Goal: Download file/media

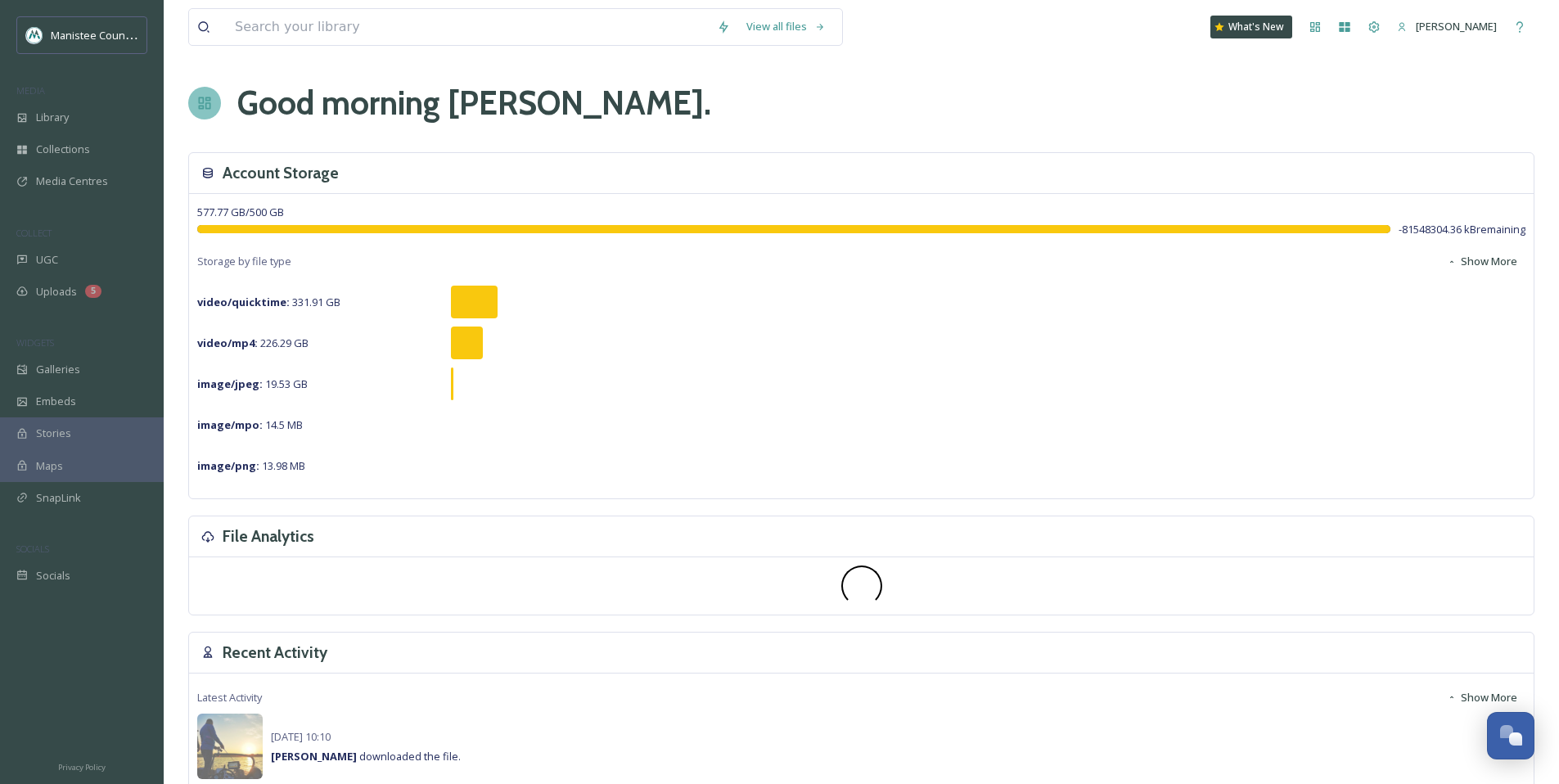
scroll to position [4925, 0]
click at [64, 172] on div "Media Centres" at bounding box center [81, 181] width 164 height 32
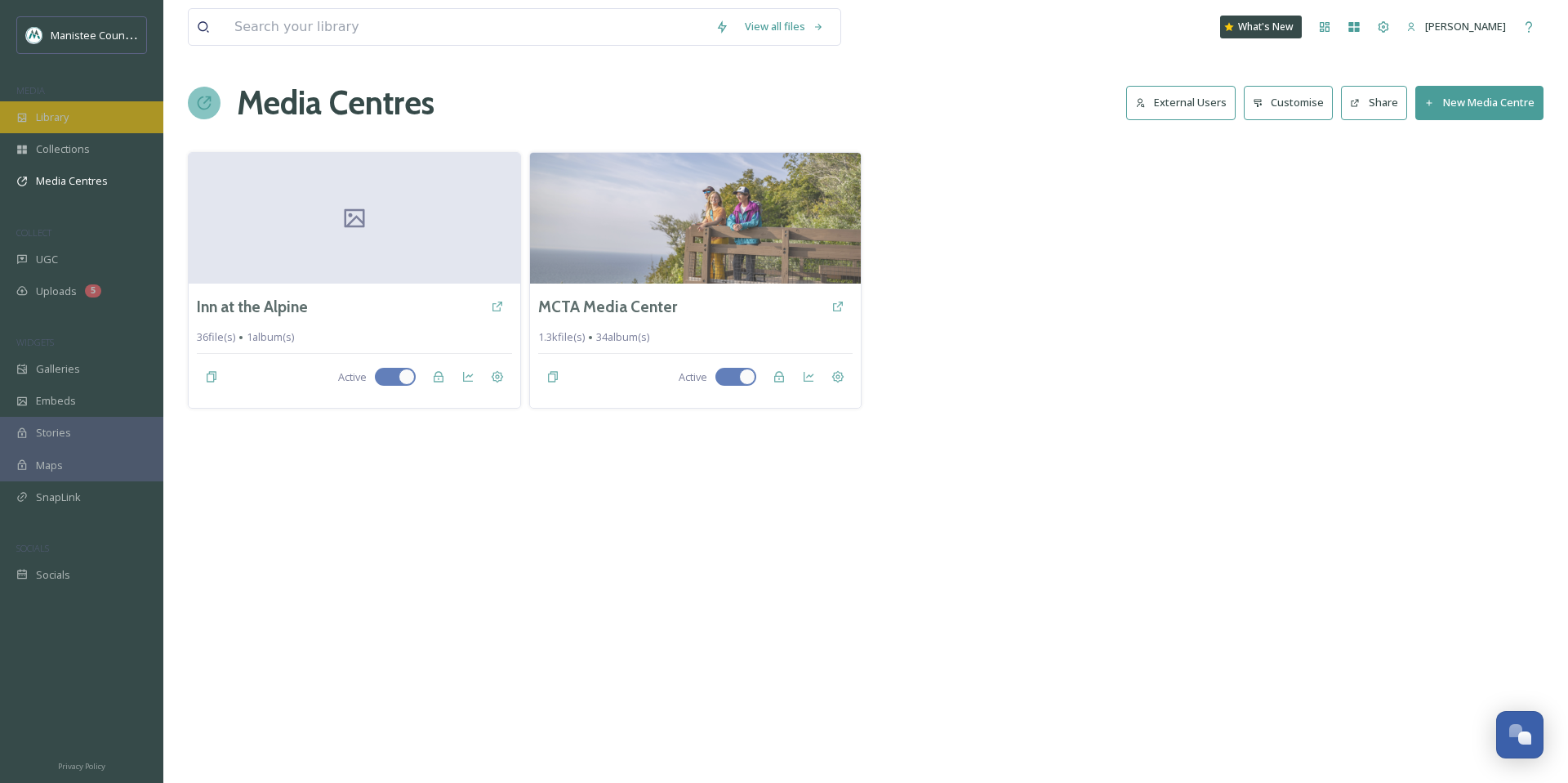
click at [99, 118] on div "Library" at bounding box center [81, 117] width 163 height 32
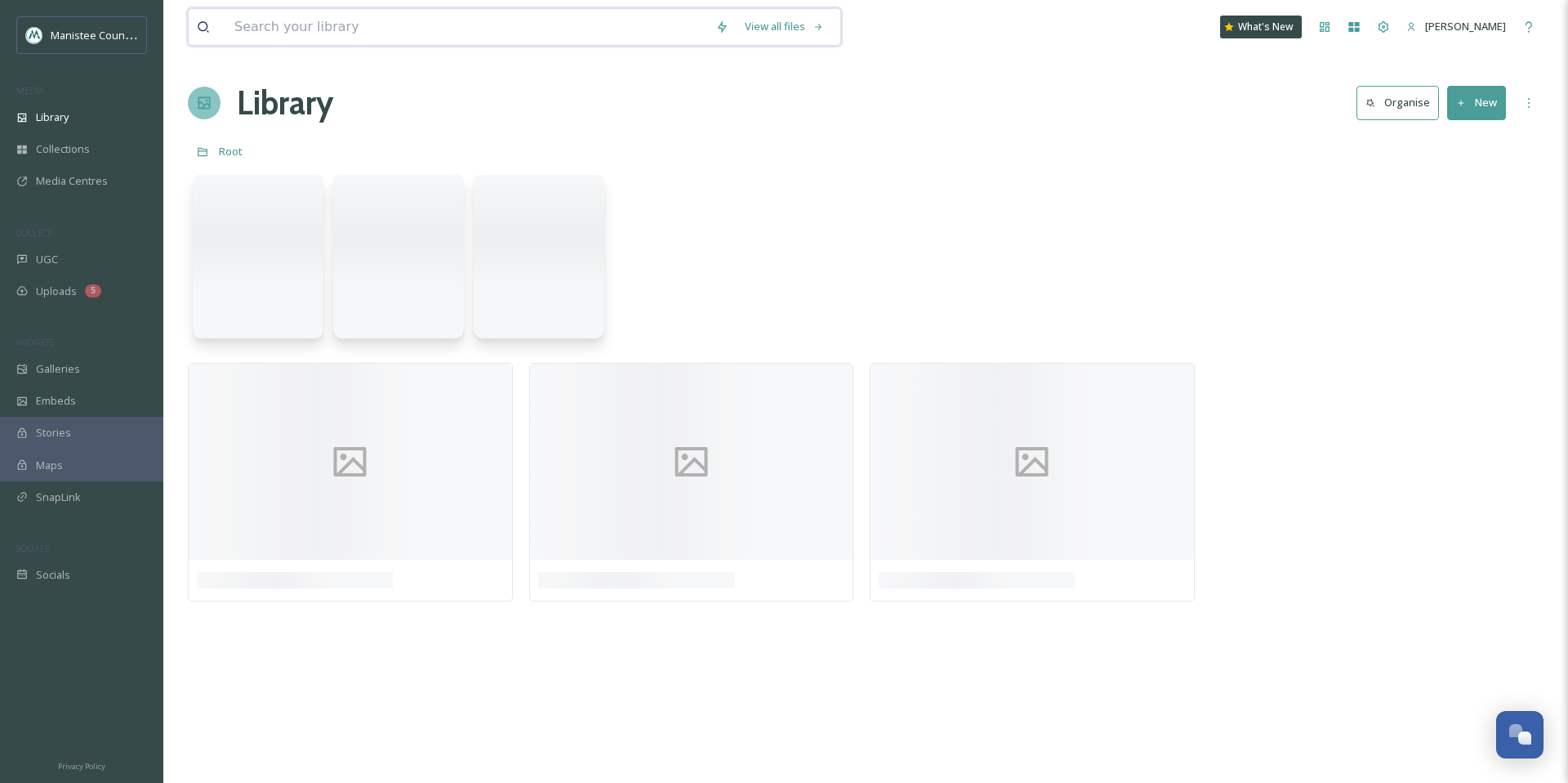
click at [375, 22] on input at bounding box center [466, 26] width 481 height 36
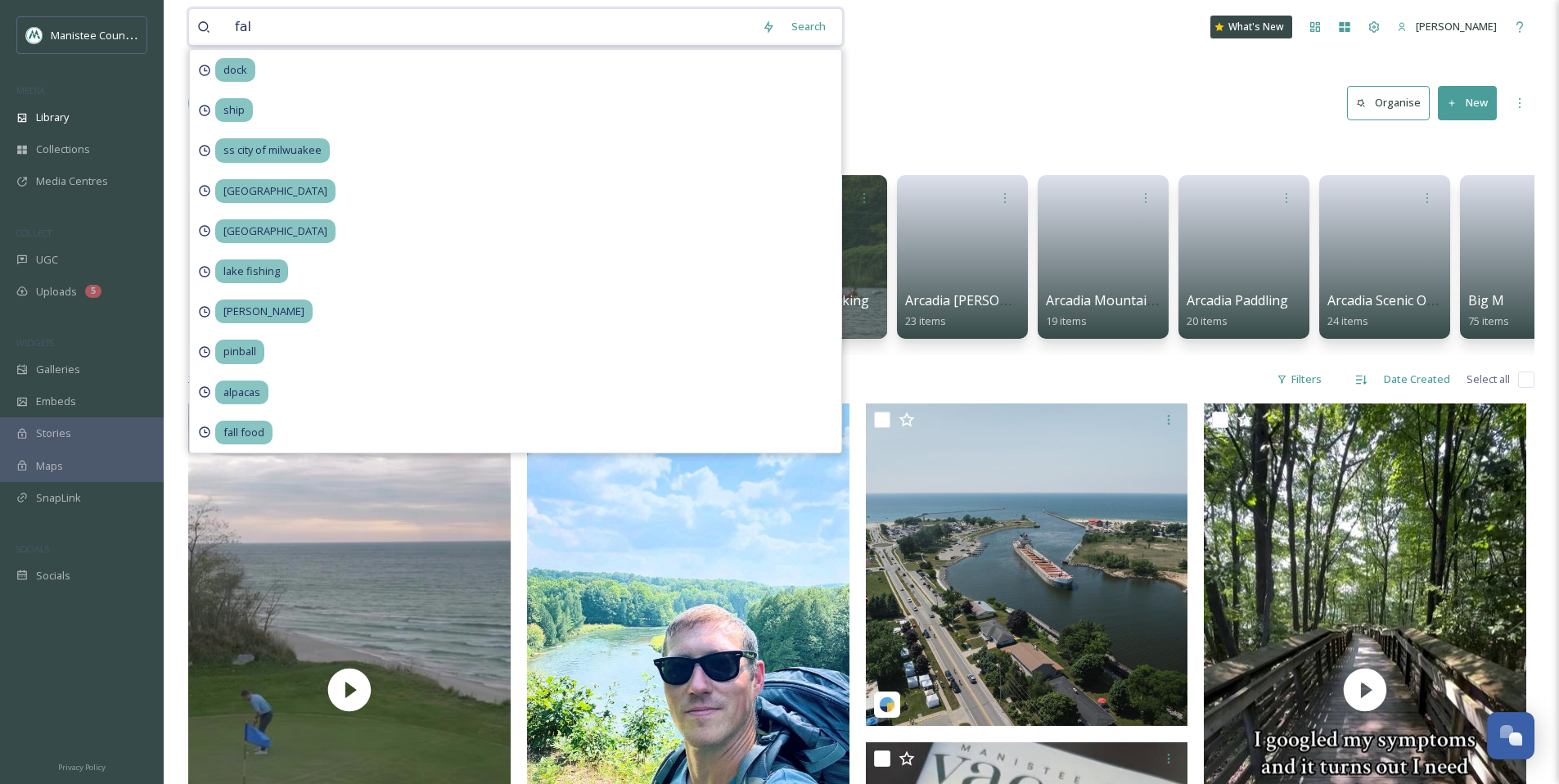
type input "fall"
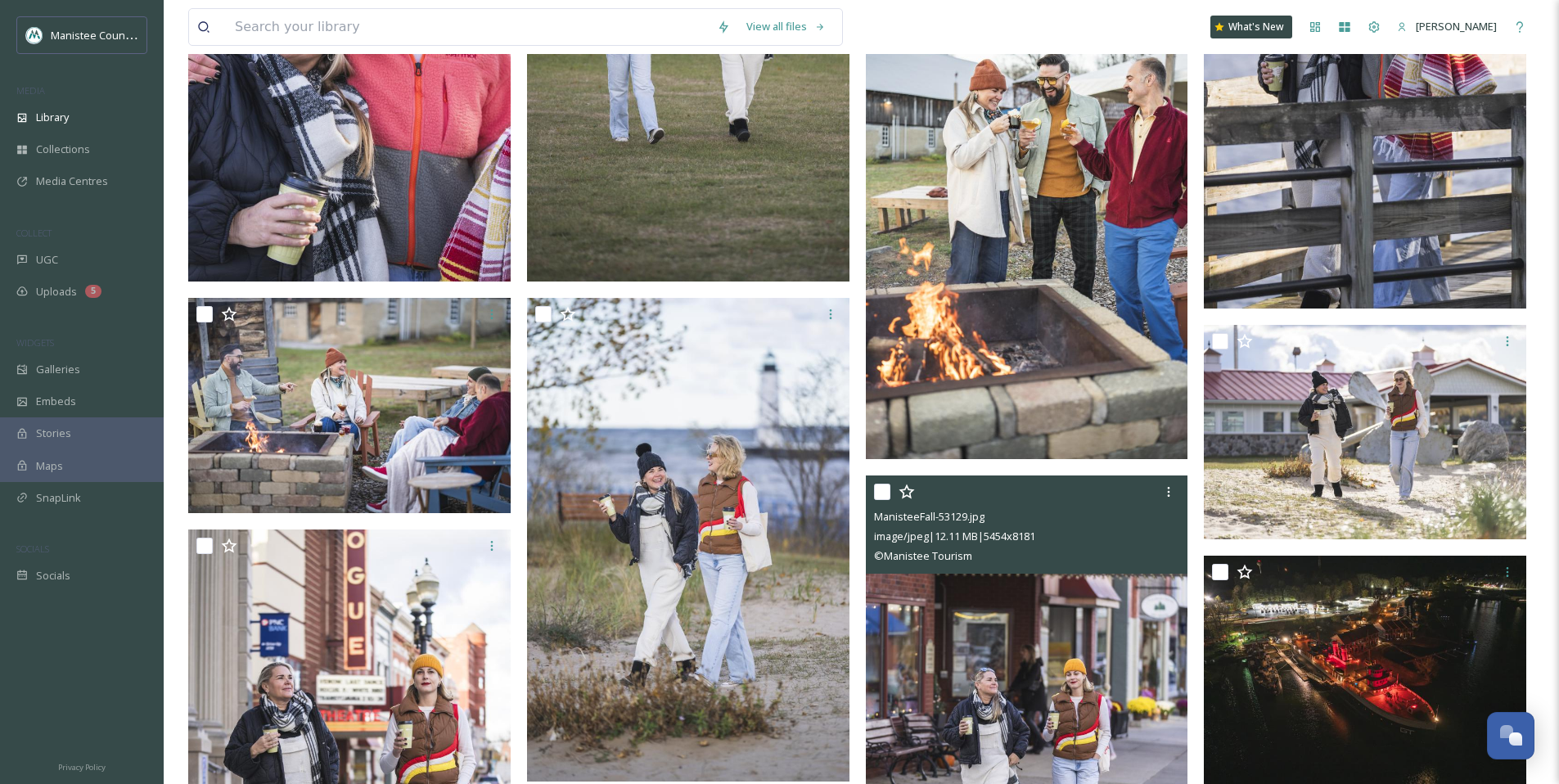
scroll to position [4118, 0]
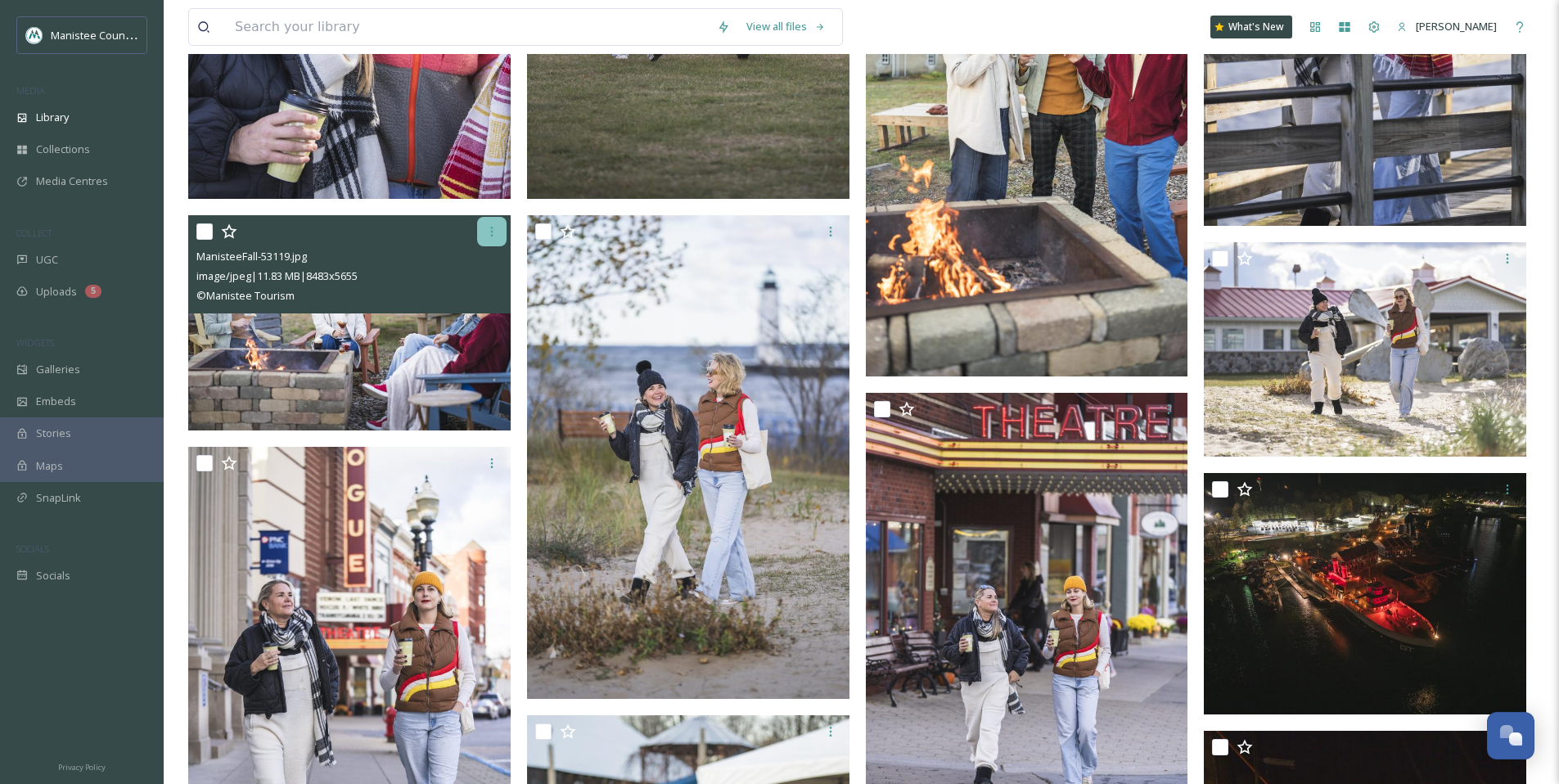
click at [484, 233] on div at bounding box center [492, 232] width 30 height 30
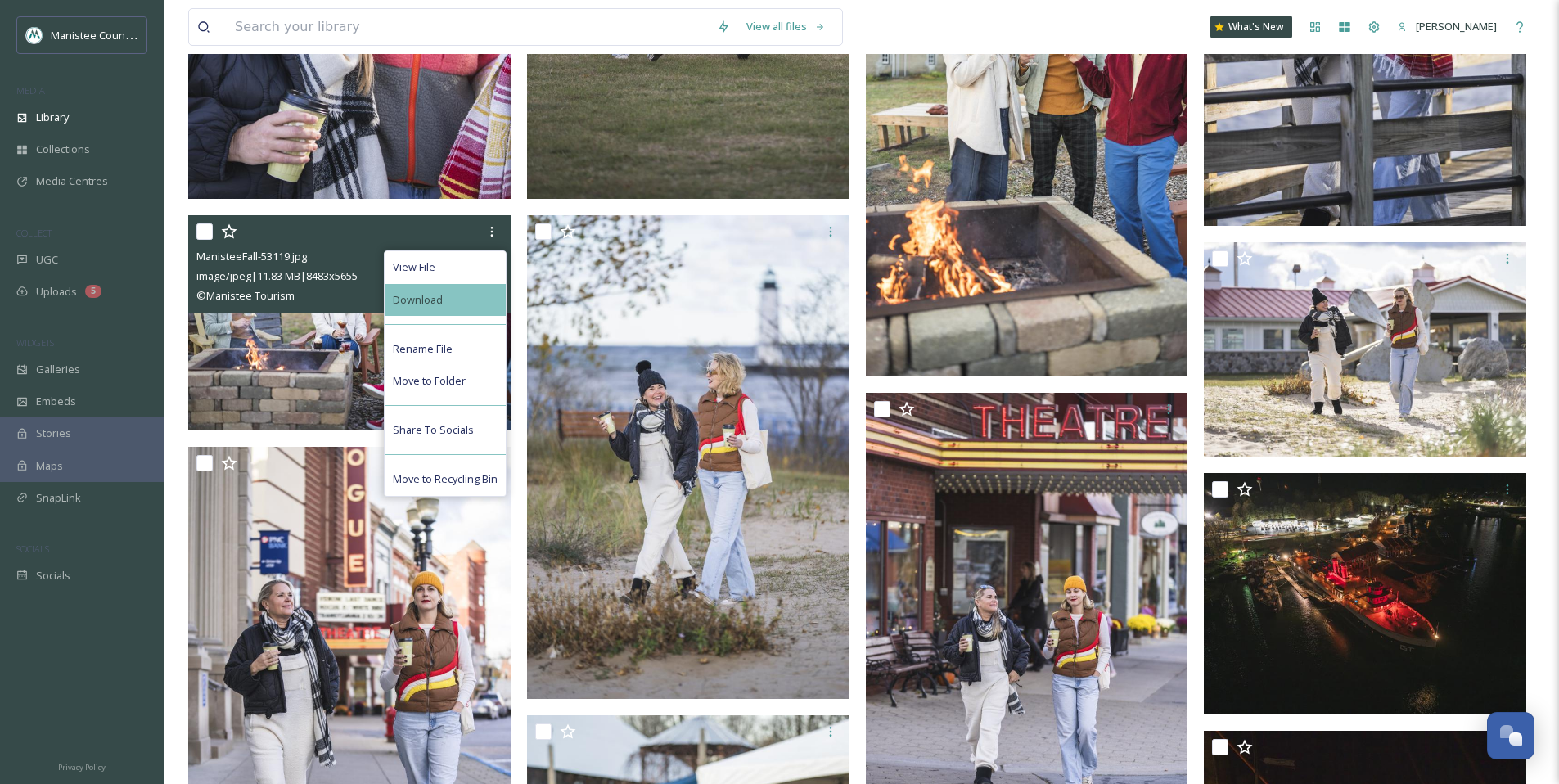
click at [452, 292] on div "Download" at bounding box center [445, 300] width 122 height 32
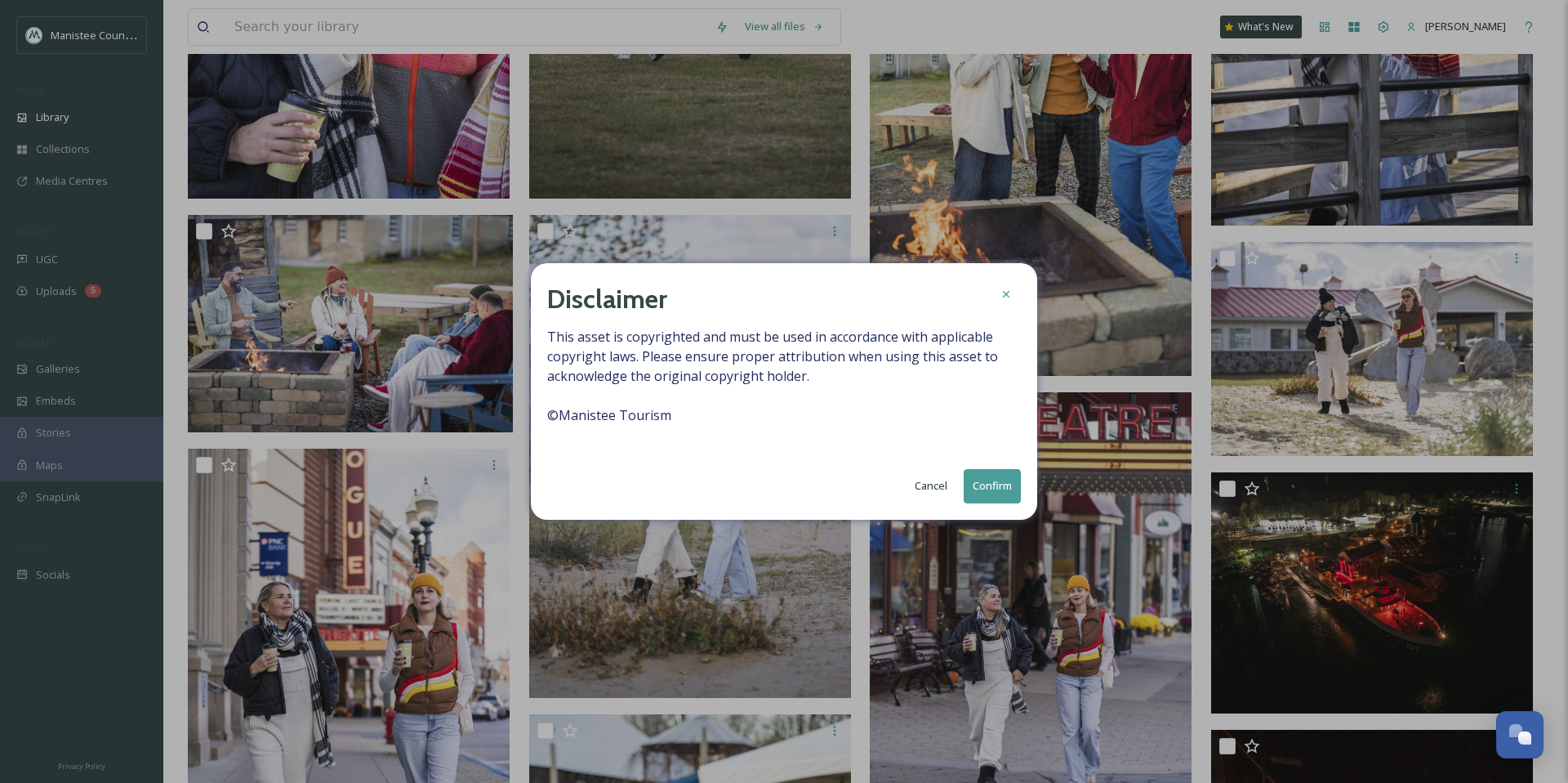
click at [989, 488] on button "Confirm" at bounding box center [993, 485] width 58 height 33
